Goal: Obtain resource: Obtain resource

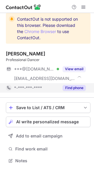
scroll to position [156, 94]
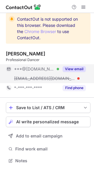
click at [73, 70] on button "View email" at bounding box center [74, 69] width 23 height 6
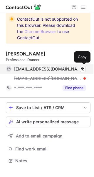
click at [43, 70] on span "kayli.k@hotmail.com" at bounding box center [47, 68] width 67 height 5
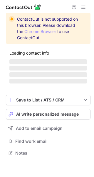
scroll to position [166, 90]
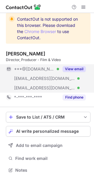
click at [75, 68] on button "View email" at bounding box center [74, 69] width 23 height 6
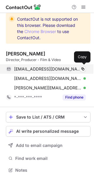
click at [49, 69] on span "kmathews8@gmail.com" at bounding box center [47, 68] width 67 height 5
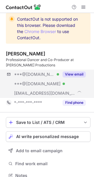
scroll to position [171, 90]
click at [72, 73] on button "View email" at bounding box center [74, 74] width 23 height 6
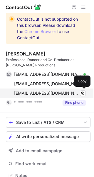
click at [45, 92] on span "[EMAIL_ADDRESS][DOMAIN_NAME]" at bounding box center [46, 92] width 65 height 5
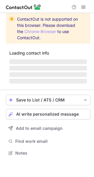
scroll to position [171, 90]
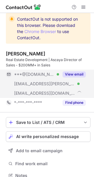
click at [69, 73] on button "View email" at bounding box center [74, 74] width 23 height 6
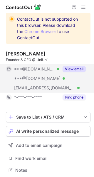
scroll to position [166, 90]
click at [67, 72] on button "View email" at bounding box center [74, 69] width 23 height 6
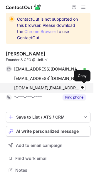
click at [49, 87] on span "peter.lu@uniuni.com" at bounding box center [47, 87] width 67 height 5
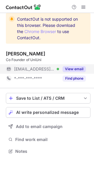
scroll to position [3, 3]
click at [67, 69] on button "View email" at bounding box center [74, 69] width 23 height 6
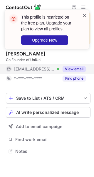
click at [86, 14] on span at bounding box center [85, 15] width 5 height 6
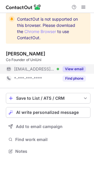
click at [49, 30] on link "Chrome Browser" at bounding box center [40, 31] width 32 height 5
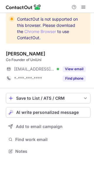
scroll to position [3, 3]
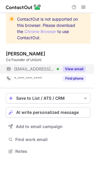
click at [76, 68] on button "View email" at bounding box center [74, 69] width 23 height 6
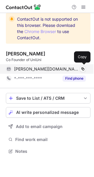
click at [57, 68] on span "[PERSON_NAME][DOMAIN_NAME][EMAIL_ADDRESS][PERSON_NAME][DOMAIN_NAME]" at bounding box center [47, 68] width 67 height 5
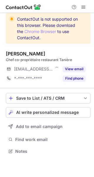
scroll to position [3, 3]
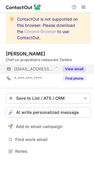
click at [73, 69] on button "View email" at bounding box center [74, 69] width 23 height 6
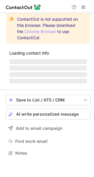
scroll to position [156, 94]
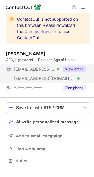
click at [80, 71] on button "View email" at bounding box center [74, 69] width 23 height 6
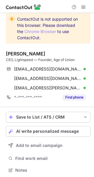
scroll to position [166, 90]
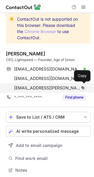
click at [60, 89] on span "[EMAIL_ADDRESS][PERSON_NAME][DOMAIN_NAME]" at bounding box center [47, 87] width 67 height 5
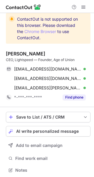
scroll to position [166, 90]
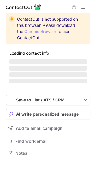
scroll to position [162, 94]
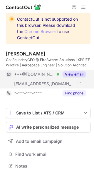
click at [38, 83] on span "[EMAIL_ADDRESS][DOMAIN_NAME]" at bounding box center [44, 83] width 61 height 5
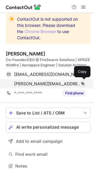
click at [23, 84] on span "[PERSON_NAME][EMAIL_ADDRESS][PERSON_NAME][DOMAIN_NAME]" at bounding box center [47, 83] width 67 height 5
